Goal: Task Accomplishment & Management: Complete application form

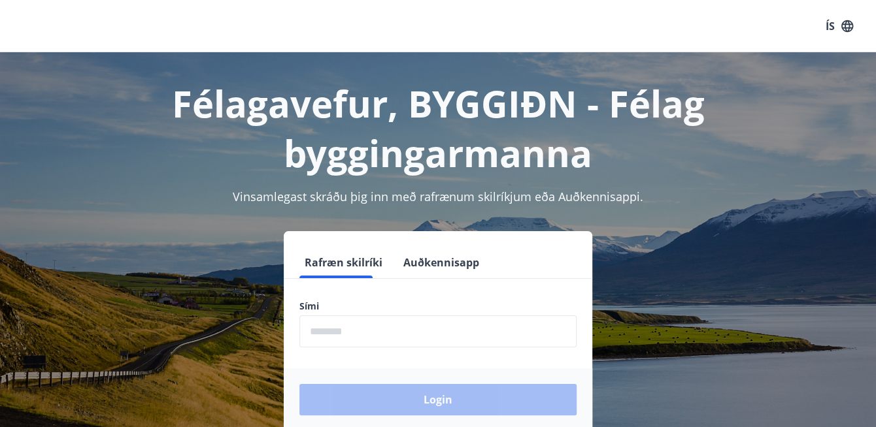
click at [325, 282] on form "Rafræn skilríki Auðkennisapp Sími ​ Login" at bounding box center [438, 339] width 308 height 184
click at [327, 329] on input "phone" at bounding box center [437, 332] width 277 height 32
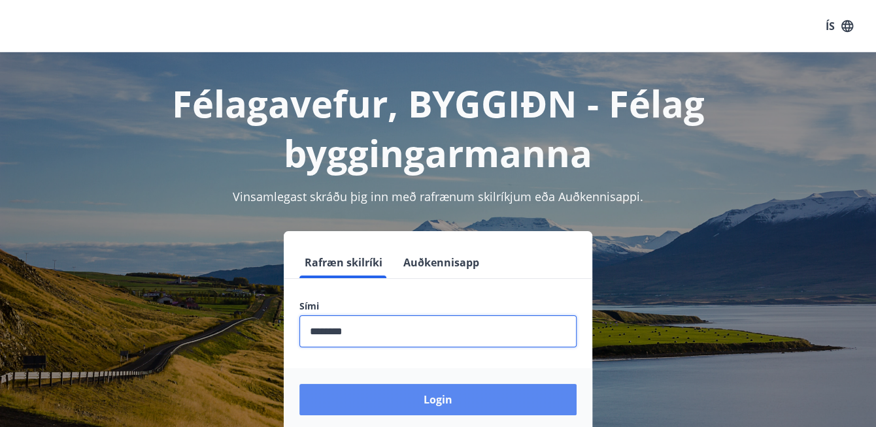
type input "********"
click at [414, 386] on button "Login" at bounding box center [437, 399] width 277 height 31
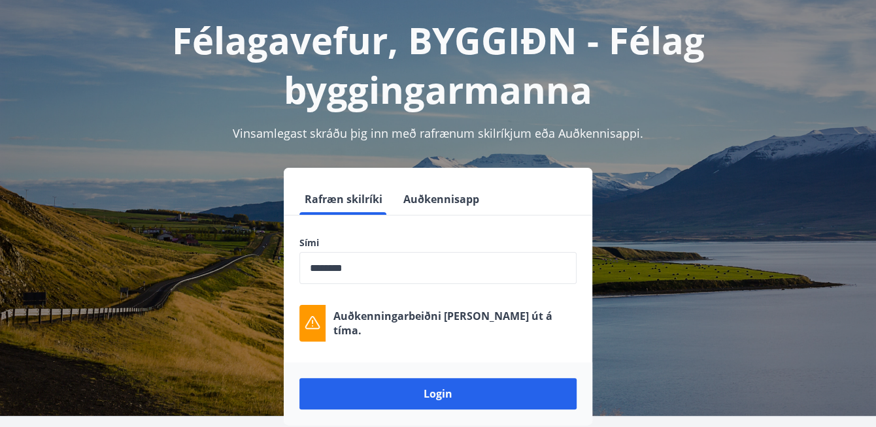
scroll to position [114, 0]
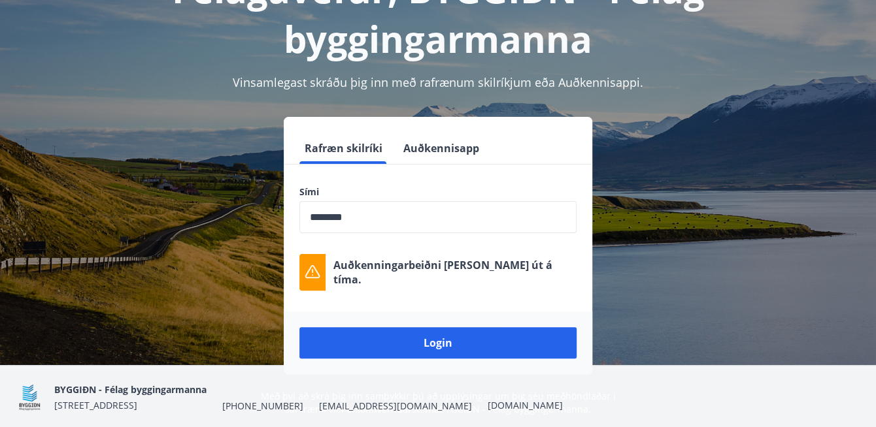
drag, startPoint x: 454, startPoint y: 337, endPoint x: 488, endPoint y: 324, distance: 36.4
click at [453, 337] on button "Login" at bounding box center [437, 342] width 277 height 31
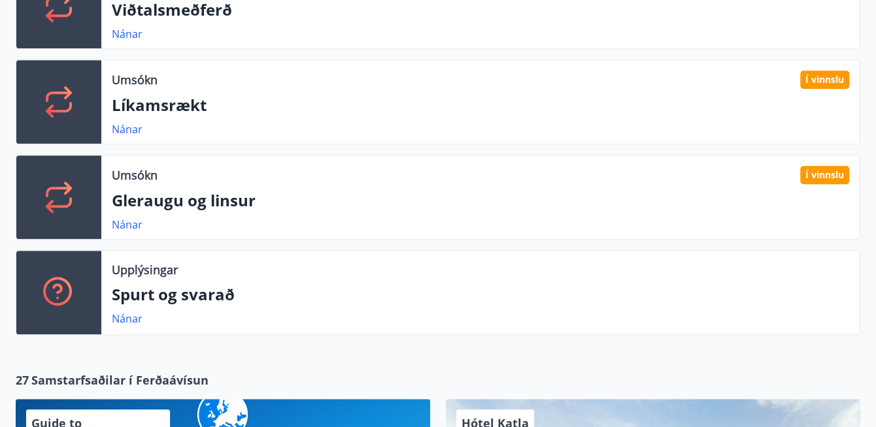
scroll to position [490, 0]
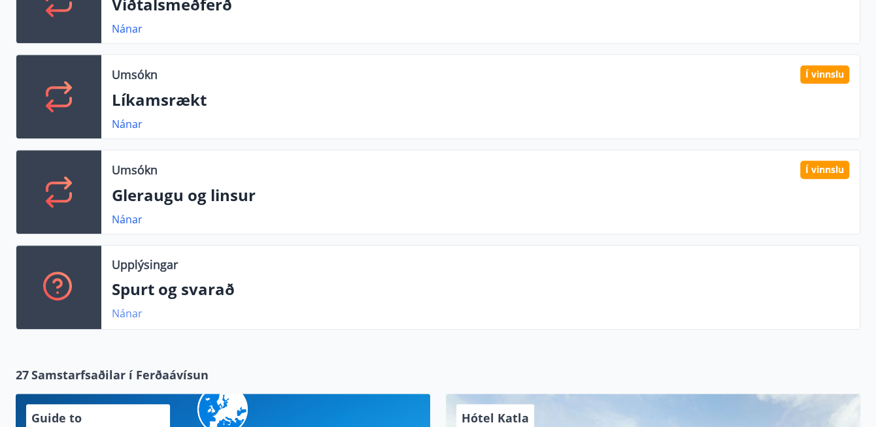
click at [120, 312] on link "Nánar" at bounding box center [127, 313] width 31 height 14
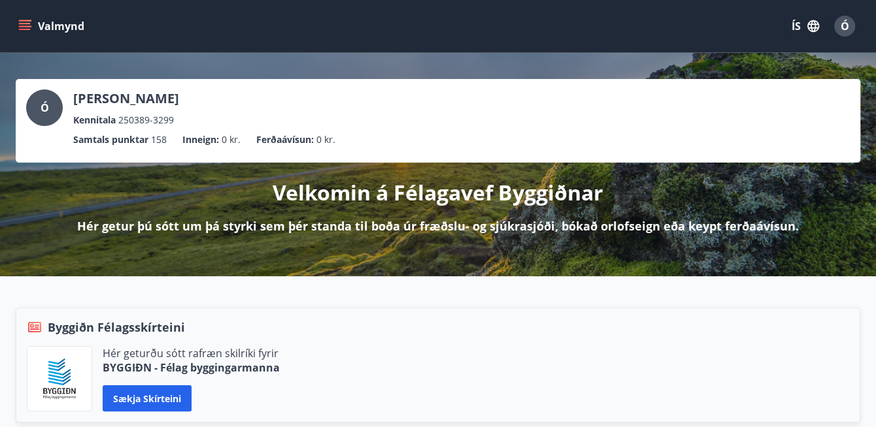
click at [30, 24] on icon "menu" at bounding box center [24, 26] width 13 height 13
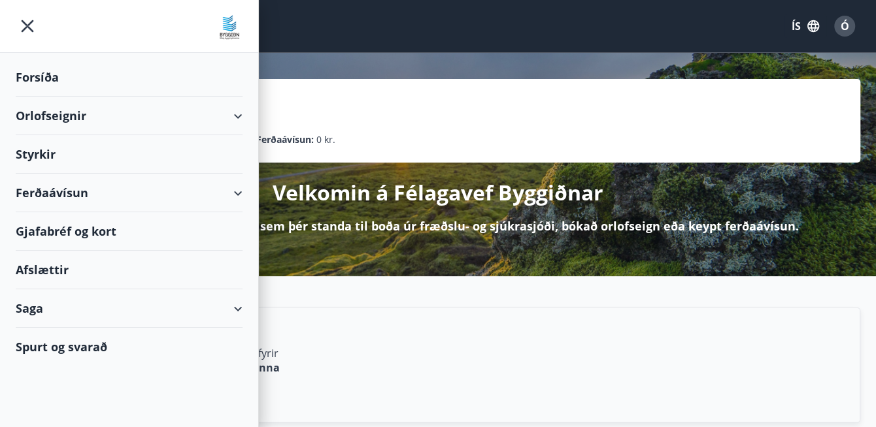
click at [74, 148] on div "Styrkir" at bounding box center [129, 154] width 227 height 39
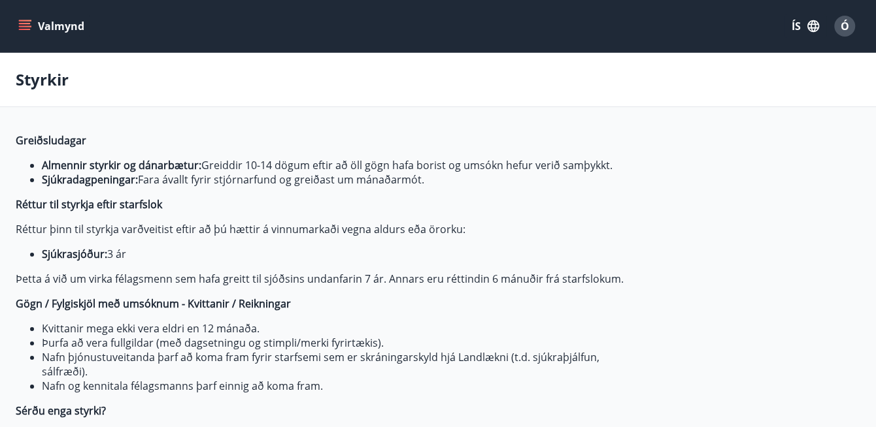
type input "***"
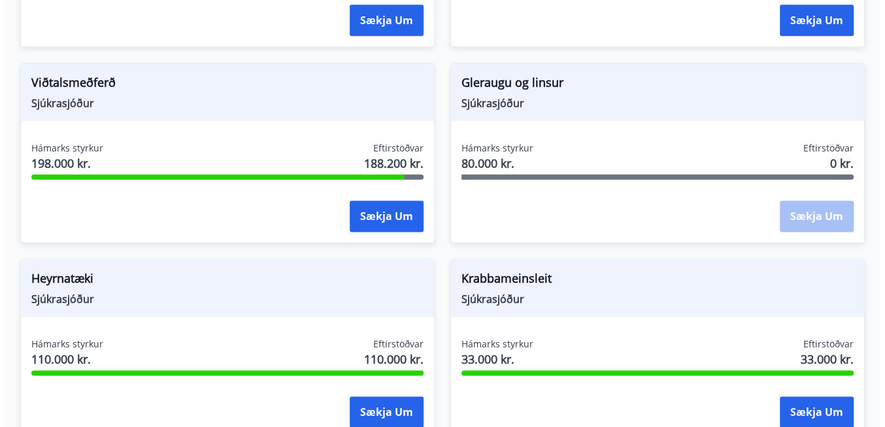
scroll to position [964, 0]
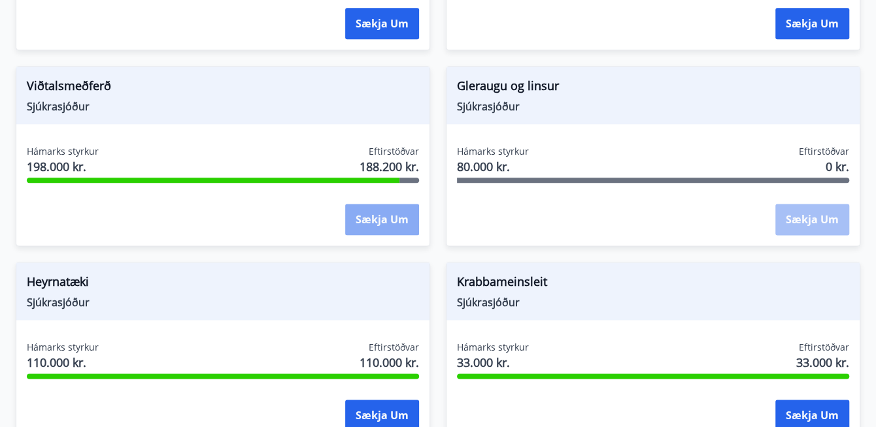
click at [370, 219] on button "Sækja um" at bounding box center [382, 219] width 74 height 31
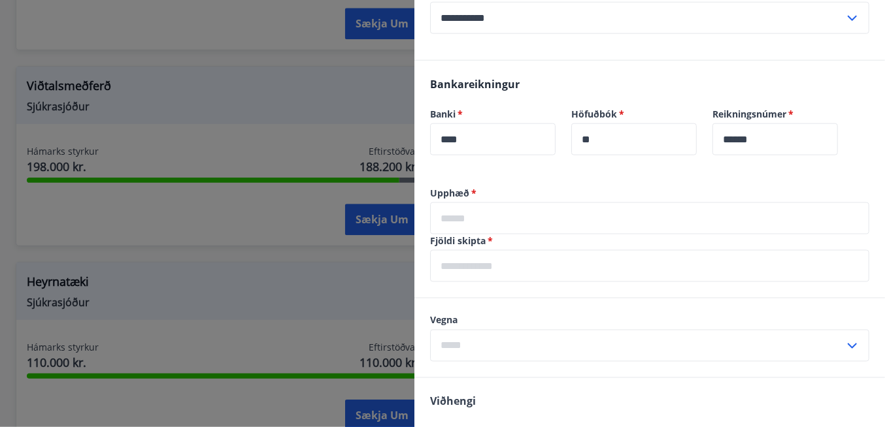
scroll to position [425, 0]
click at [482, 214] on input "text" at bounding box center [649, 218] width 439 height 32
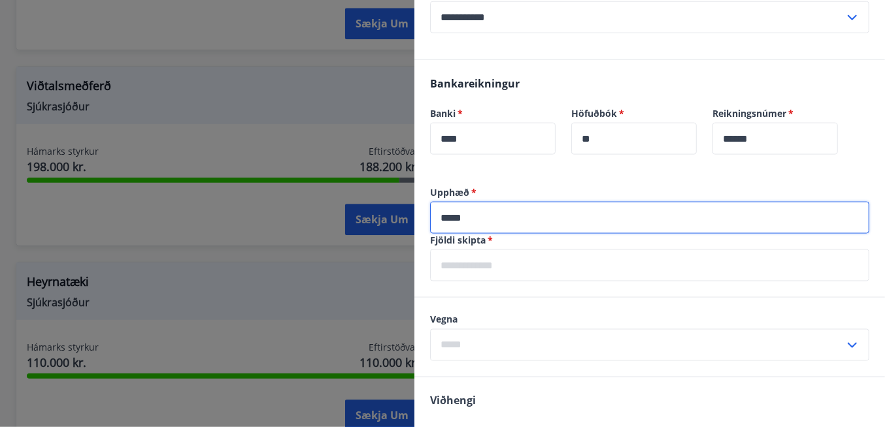
type input "*****"
click at [483, 262] on input "text" at bounding box center [649, 266] width 439 height 32
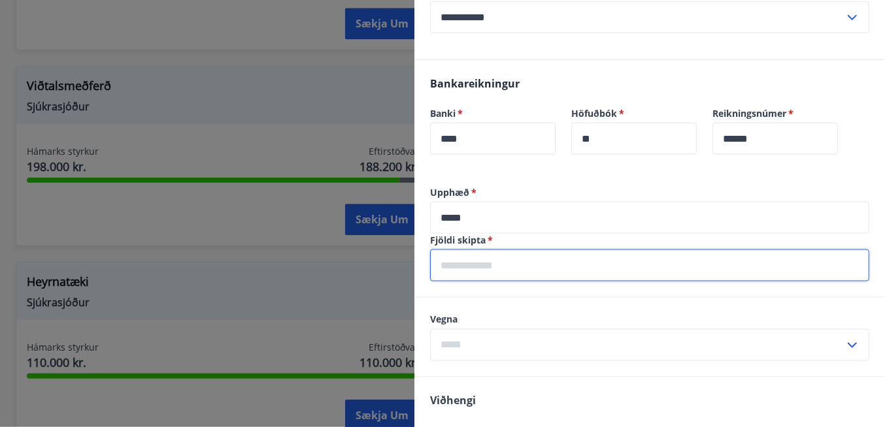
type input "*"
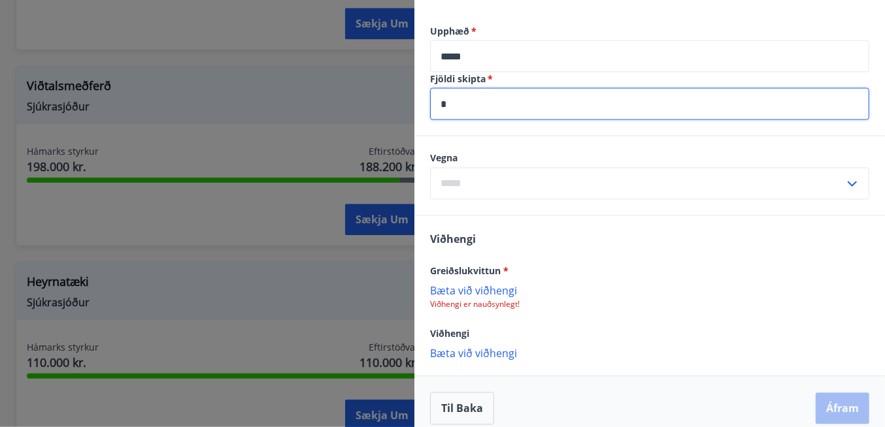
scroll to position [588, 0]
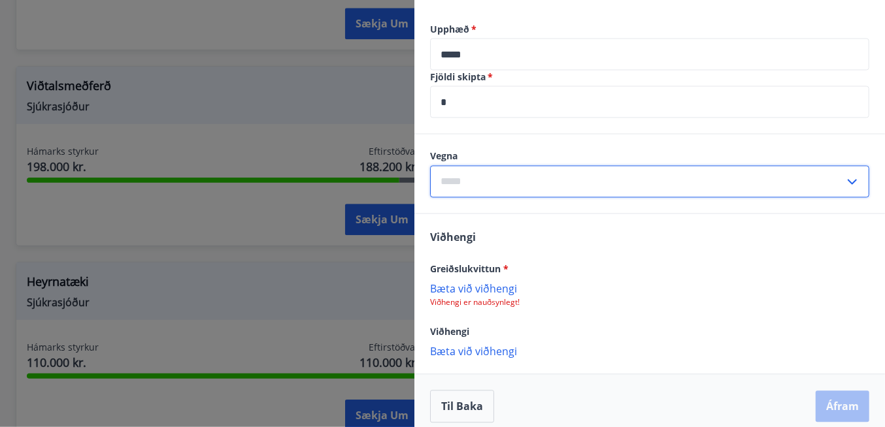
click at [550, 177] on input "text" at bounding box center [637, 182] width 414 height 32
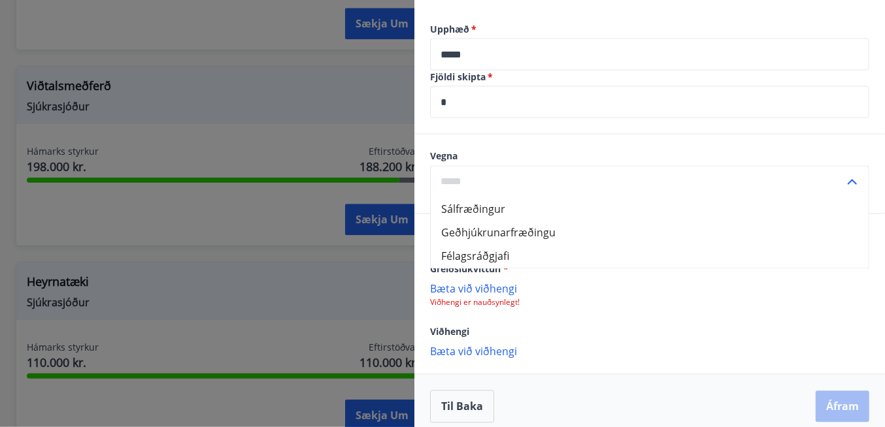
click at [477, 214] on li "Sálfræðingur" at bounding box center [650, 210] width 438 height 24
type input "**********"
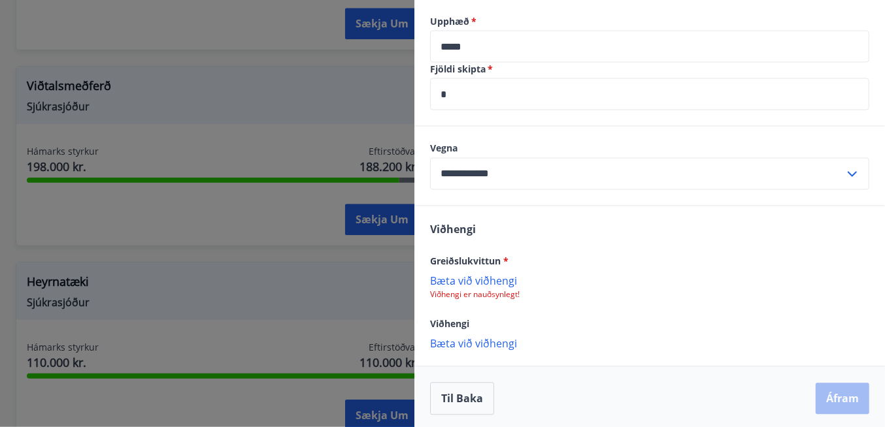
scroll to position [598, 0]
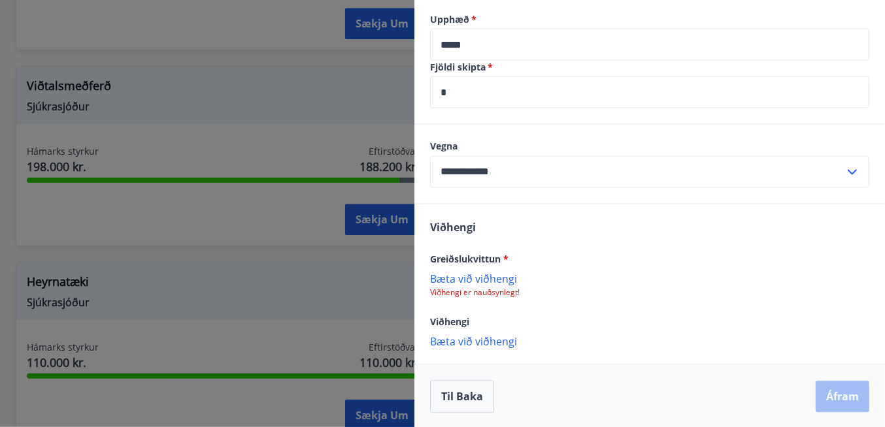
click at [471, 276] on p "Bæta við viðhengi" at bounding box center [649, 279] width 439 height 13
drag, startPoint x: 523, startPoint y: 283, endPoint x: 420, endPoint y: 286, distance: 103.3
click at [420, 286] on div "Viðhengi Greiðslukvittun * New Document(3).pdf Viðhengi Bæta við viðhengi {erro…" at bounding box center [649, 285] width 471 height 161
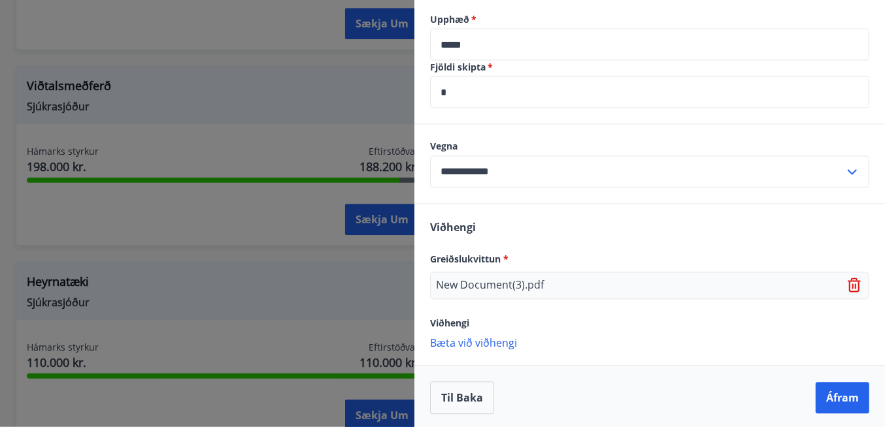
drag, startPoint x: 420, startPoint y: 286, endPoint x: 557, endPoint y: 287, distance: 137.9
click at [557, 287] on div "New Document(3).pdf" at bounding box center [649, 286] width 439 height 27
click at [833, 397] on button "Áfram" at bounding box center [843, 398] width 54 height 31
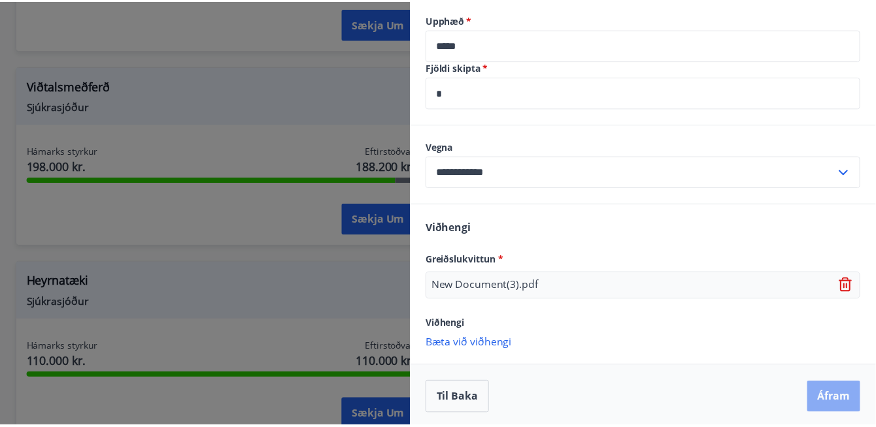
scroll to position [0, 0]
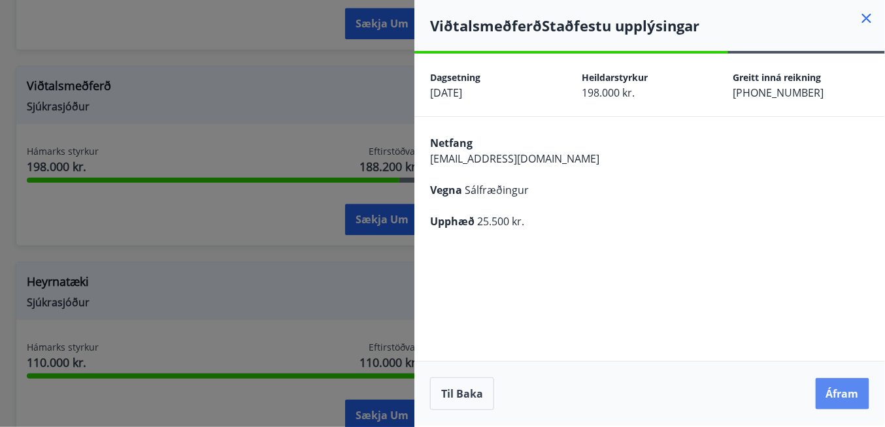
click at [844, 395] on button "Áfram" at bounding box center [843, 393] width 54 height 31
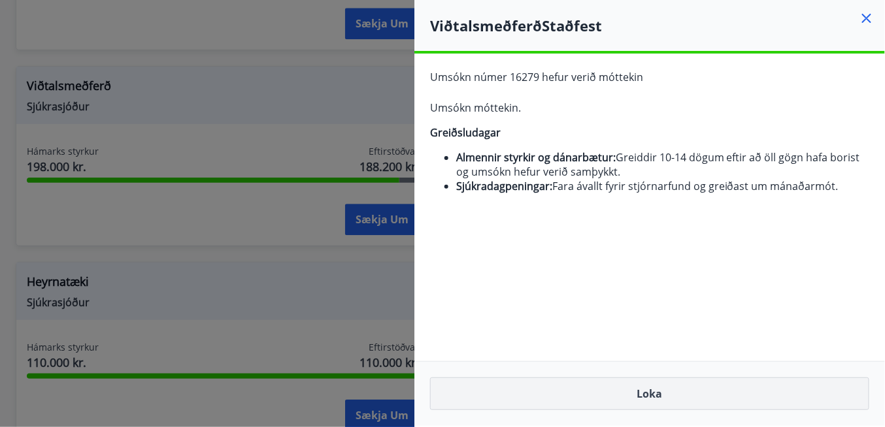
click at [650, 403] on button "Loka" at bounding box center [649, 394] width 439 height 33
